Goal: Information Seeking & Learning: Find specific fact

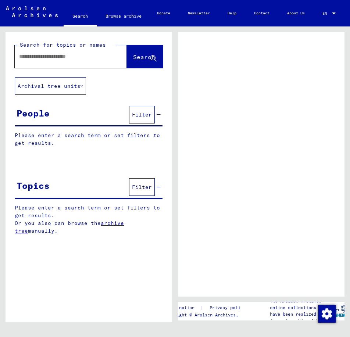
click at [55, 53] on input "text" at bounding box center [64, 57] width 90 height 8
type input "****"
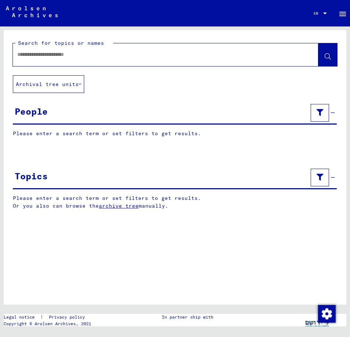
click at [56, 60] on div at bounding box center [157, 54] width 288 height 17
click at [69, 45] on mat-label "Search for topics or names" at bounding box center [61, 43] width 86 height 7
click at [63, 53] on input "text" at bounding box center [159, 55] width 284 height 8
type input "*"
